Goal: Find specific page/section: Find specific page/section

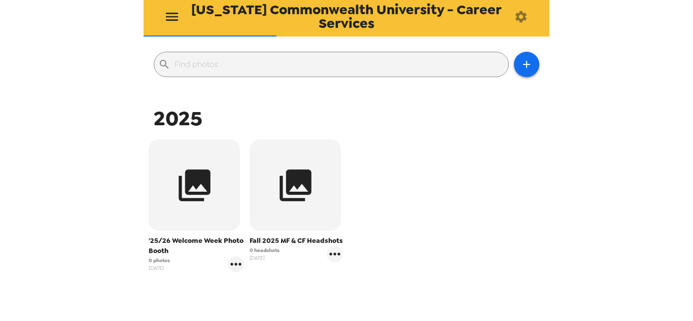
scroll to position [102, 0]
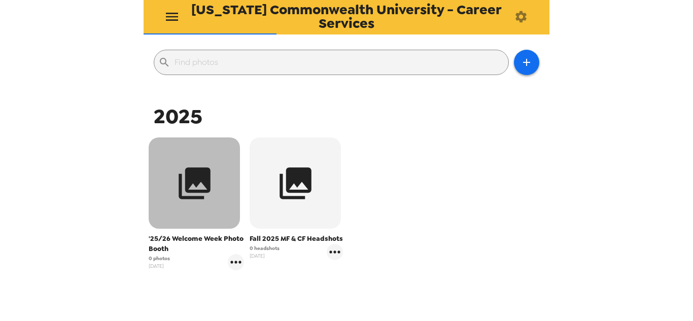
click at [226, 180] on button "button" at bounding box center [194, 183] width 91 height 91
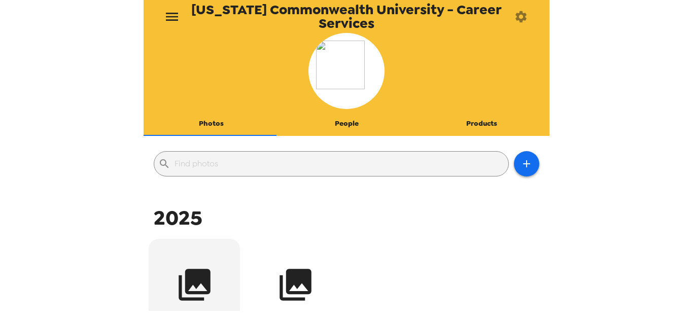
scroll to position [102, 0]
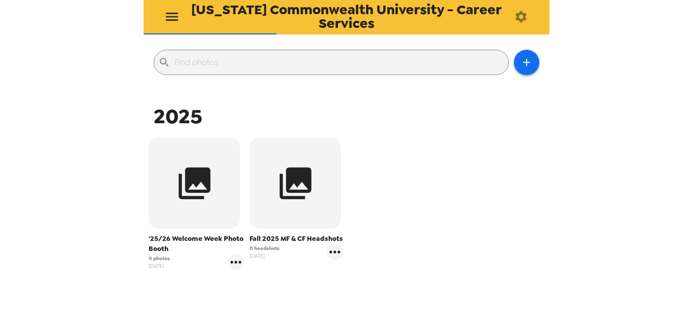
click at [169, 165] on button "button" at bounding box center [194, 183] width 91 height 91
